Goal: Information Seeking & Learning: Find specific fact

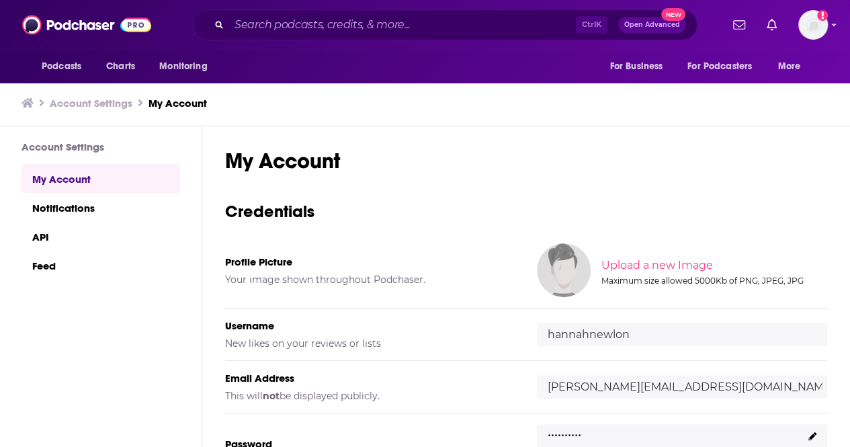
scroll to position [180, 0]
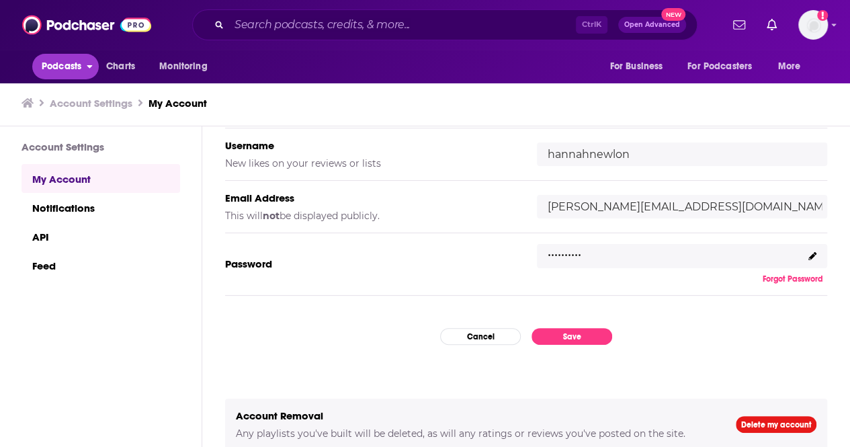
click at [56, 72] on span "Podcasts" at bounding box center [62, 66] width 40 height 19
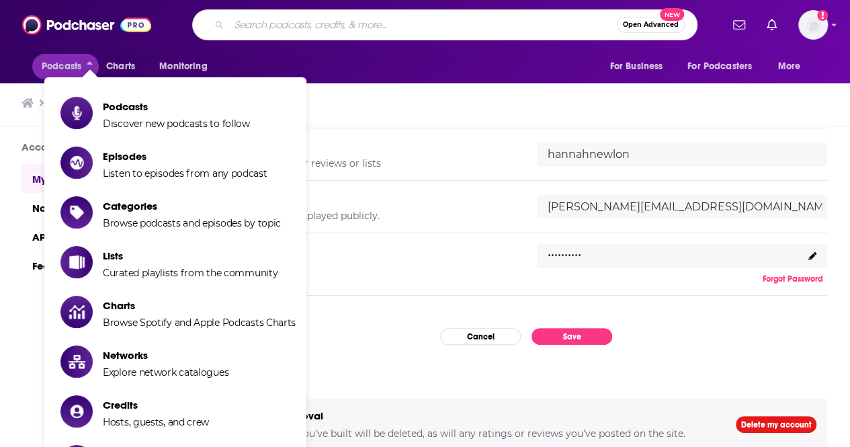
click at [295, 28] on input "Search podcasts, credits, & more..." at bounding box center [423, 24] width 388 height 21
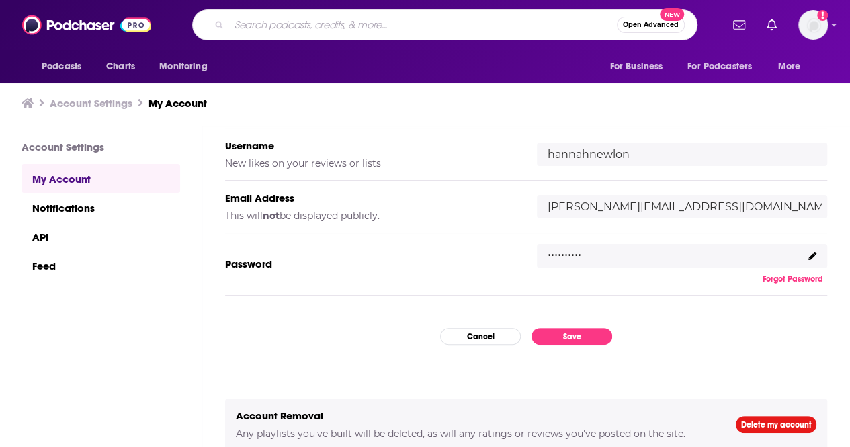
paste input "The Best People with [PERSON_NAME]:"
type input "The Best People with [PERSON_NAME]:"
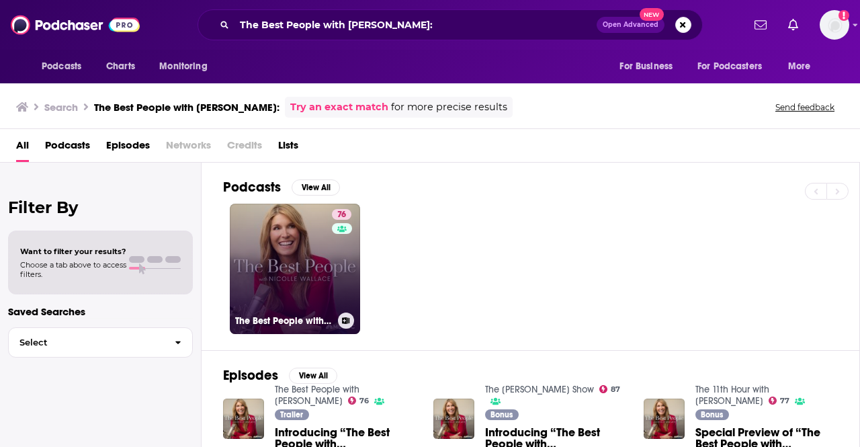
click at [308, 240] on link "76 The Best People with [PERSON_NAME]" at bounding box center [295, 269] width 130 height 130
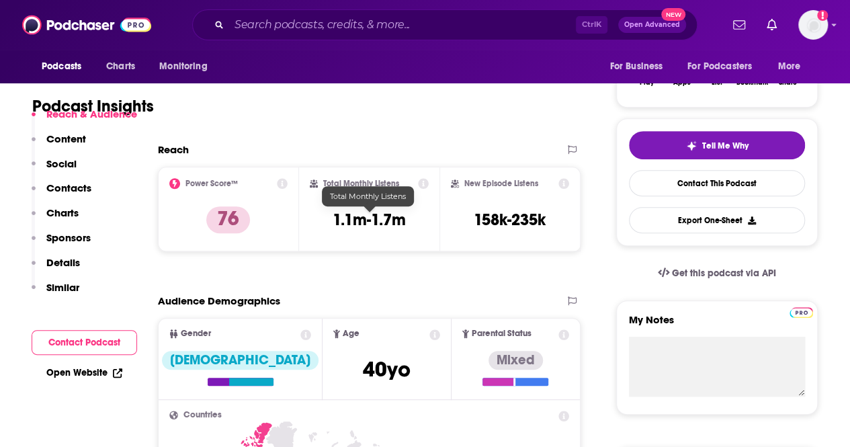
scroll to position [247, 0]
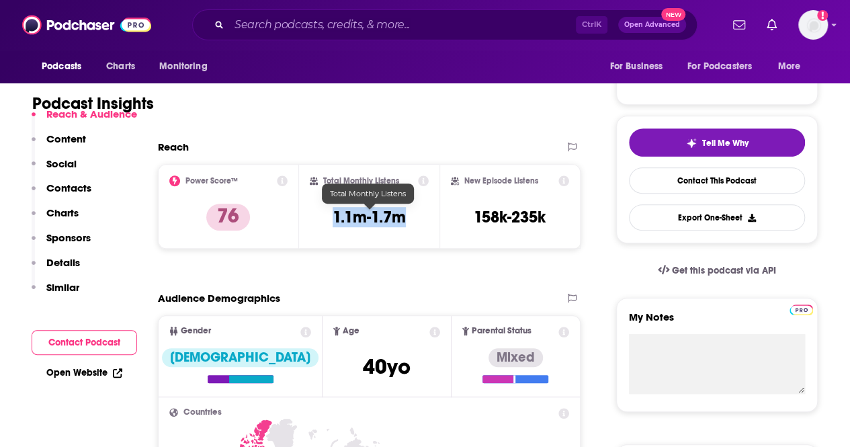
drag, startPoint x: 409, startPoint y: 218, endPoint x: 326, endPoint y: 216, distance: 83.3
click at [326, 216] on div "Total Monthly Listens 1.1m-1.7m" at bounding box center [370, 206] width 120 height 62
copy h3 "1.1m-1.7m"
click at [326, 216] on div "Total Monthly Listens 1.1m-1.7m" at bounding box center [370, 206] width 120 height 62
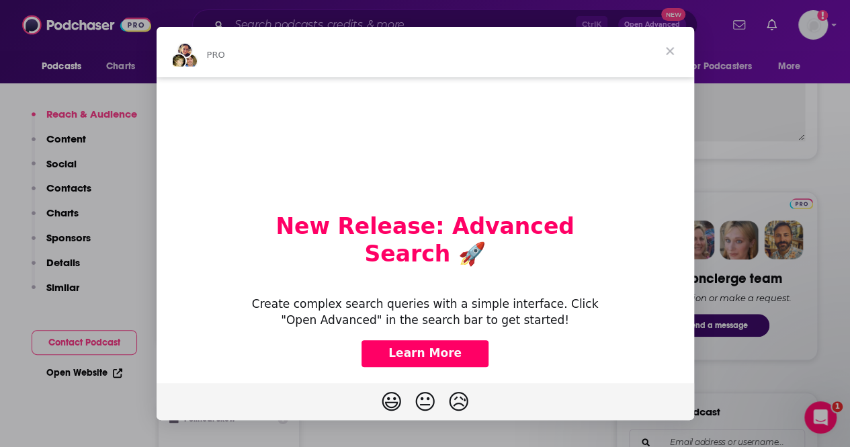
scroll to position [249, 0]
click at [676, 54] on span "Close" at bounding box center [670, 51] width 48 height 48
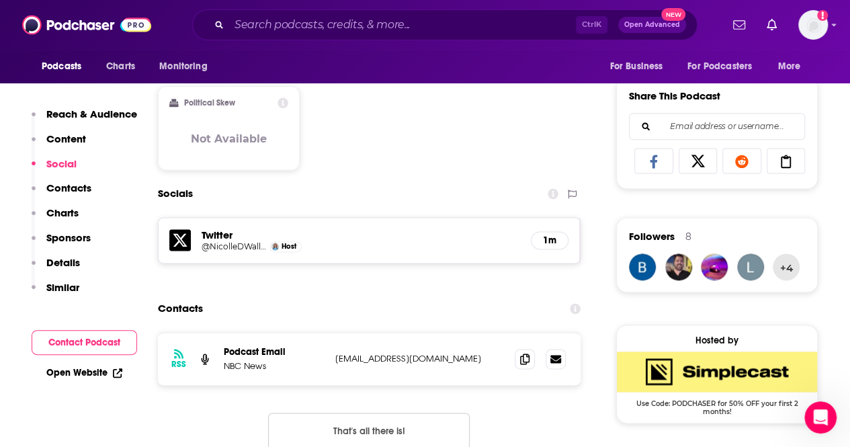
scroll to position [820, 0]
